Goal: Information Seeking & Learning: Learn about a topic

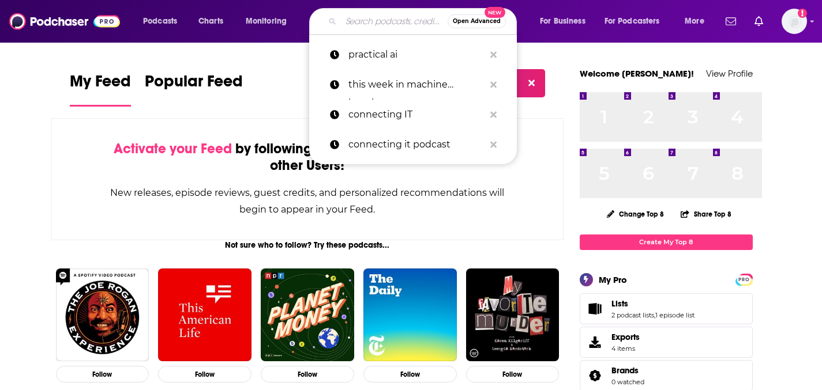
click at [412, 26] on input "Search podcasts, credits, & more..." at bounding box center [394, 21] width 107 height 18
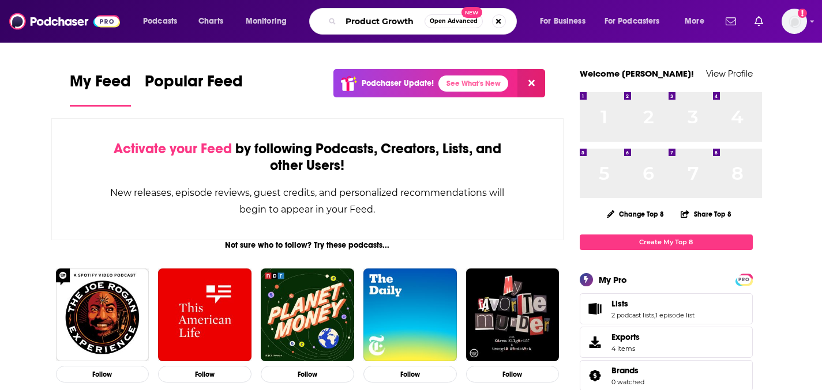
scroll to position [0, 55]
type input "Product Growth"
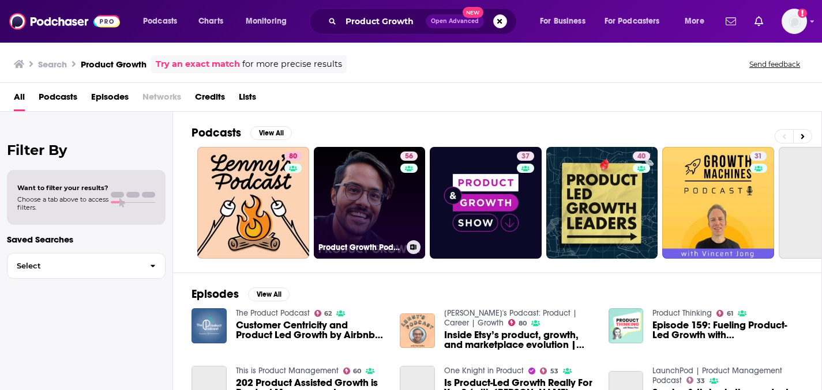
click at [426, 224] on link "56 Product Growth Podcast" at bounding box center [370, 203] width 112 height 112
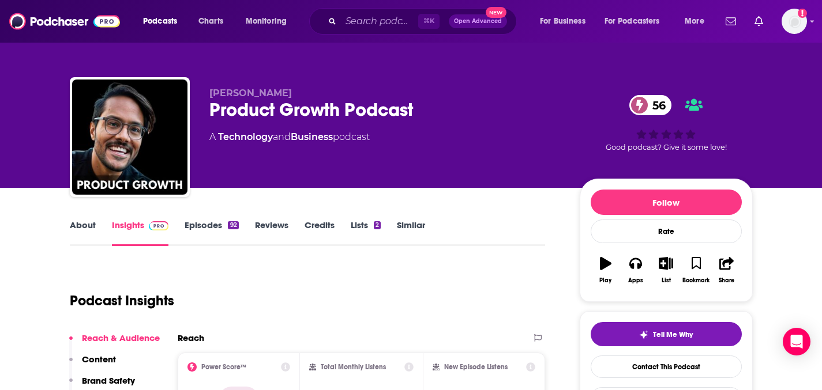
click at [189, 246] on link "Episodes 92" at bounding box center [212, 233] width 54 height 27
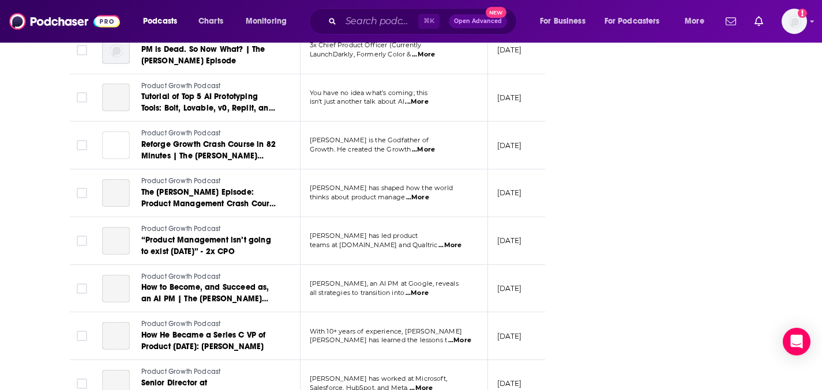
scroll to position [2055, 0]
